Goal: Transaction & Acquisition: Purchase product/service

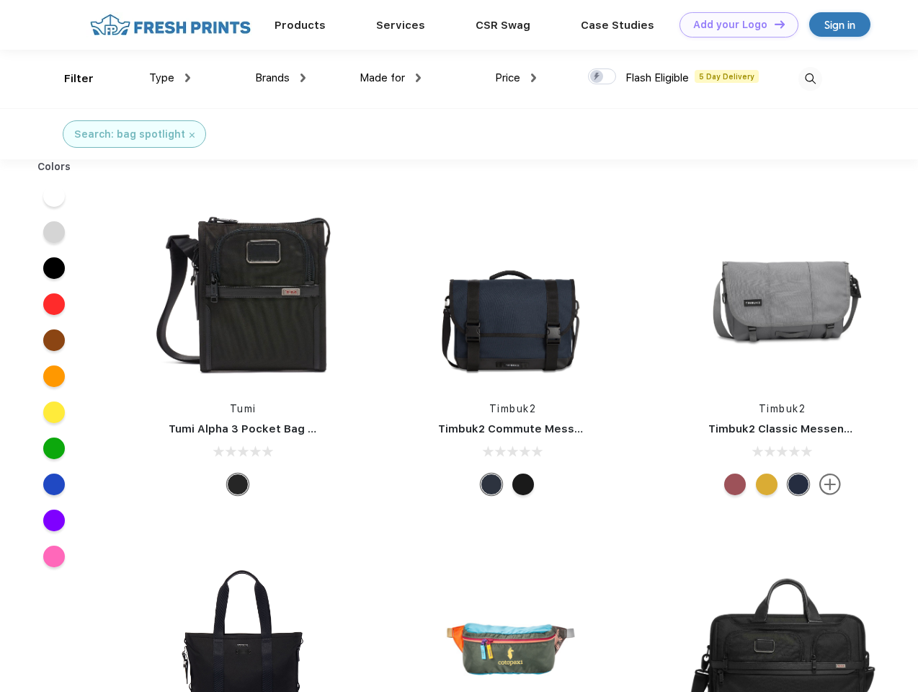
click at [734, 24] on link "Add your Logo Design Tool" at bounding box center [738, 24] width 119 height 25
click at [0, 0] on div "Design Tool" at bounding box center [0, 0] width 0 height 0
click at [773, 24] on link "Add your Logo Design Tool" at bounding box center [738, 24] width 119 height 25
click at [69, 79] on div "Filter" at bounding box center [79, 79] width 30 height 17
click at [170, 78] on span "Type" at bounding box center [161, 77] width 25 height 13
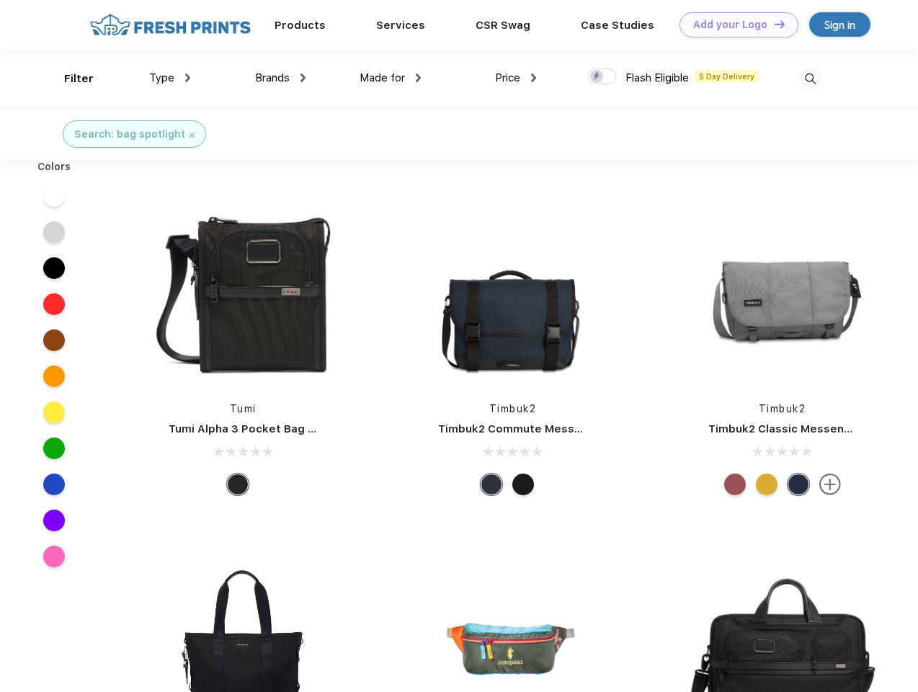
click at [280, 78] on span "Brands" at bounding box center [272, 77] width 35 height 13
click at [391, 78] on span "Made for" at bounding box center [382, 77] width 45 height 13
click at [516, 78] on span "Price" at bounding box center [507, 77] width 25 height 13
click at [602, 77] on div at bounding box center [602, 76] width 28 height 16
click at [597, 77] on input "checkbox" at bounding box center [592, 72] width 9 height 9
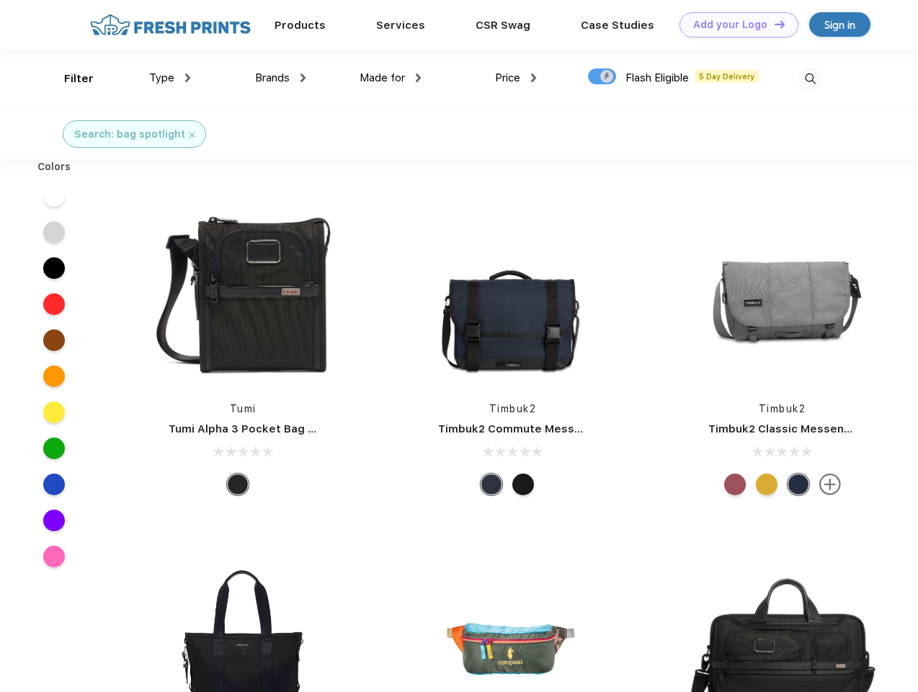
click at [810, 79] on img at bounding box center [810, 79] width 24 height 24
